Goal: Check status

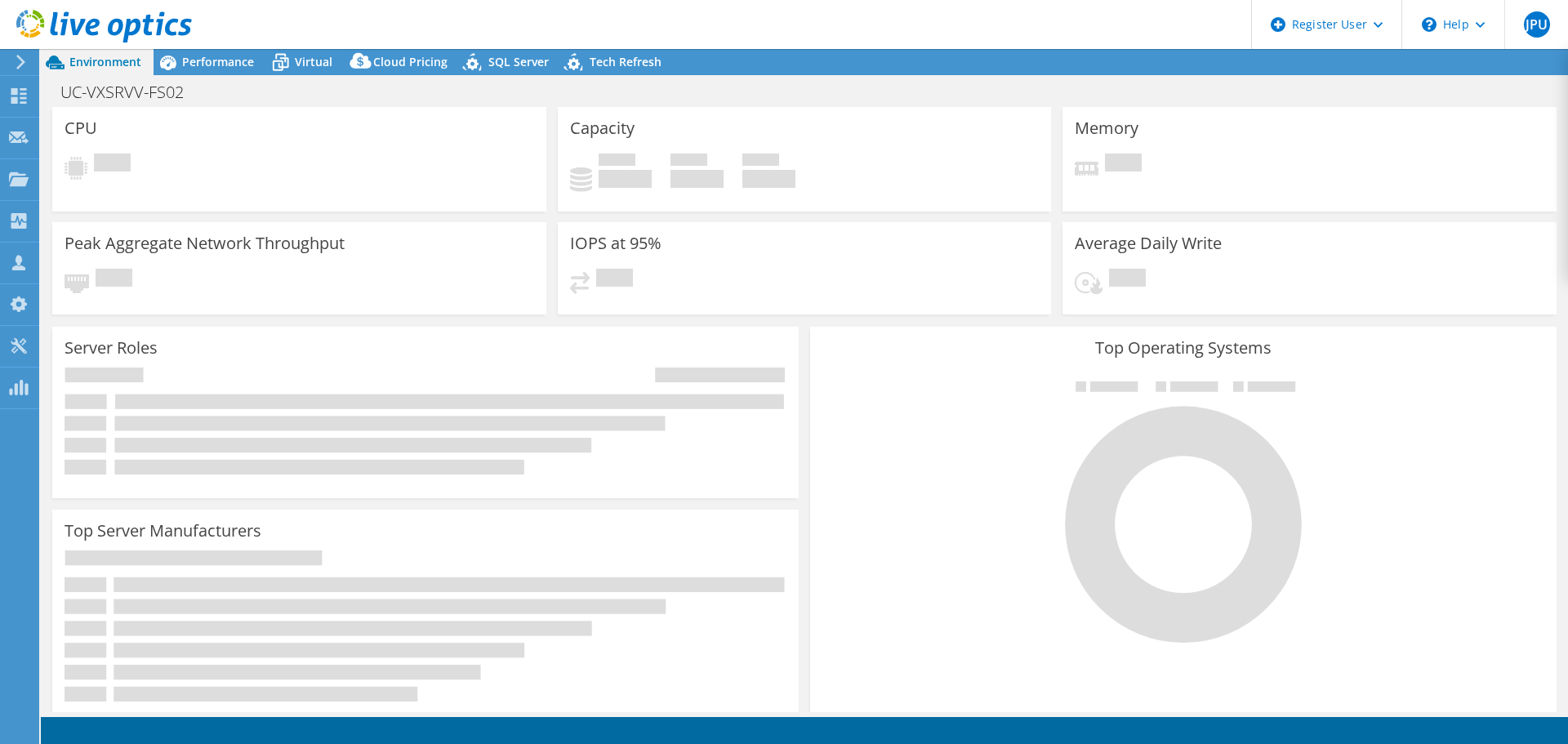
select select "SouthAmerica"
select select "BRL"
